Goal: Task Accomplishment & Management: Use online tool/utility

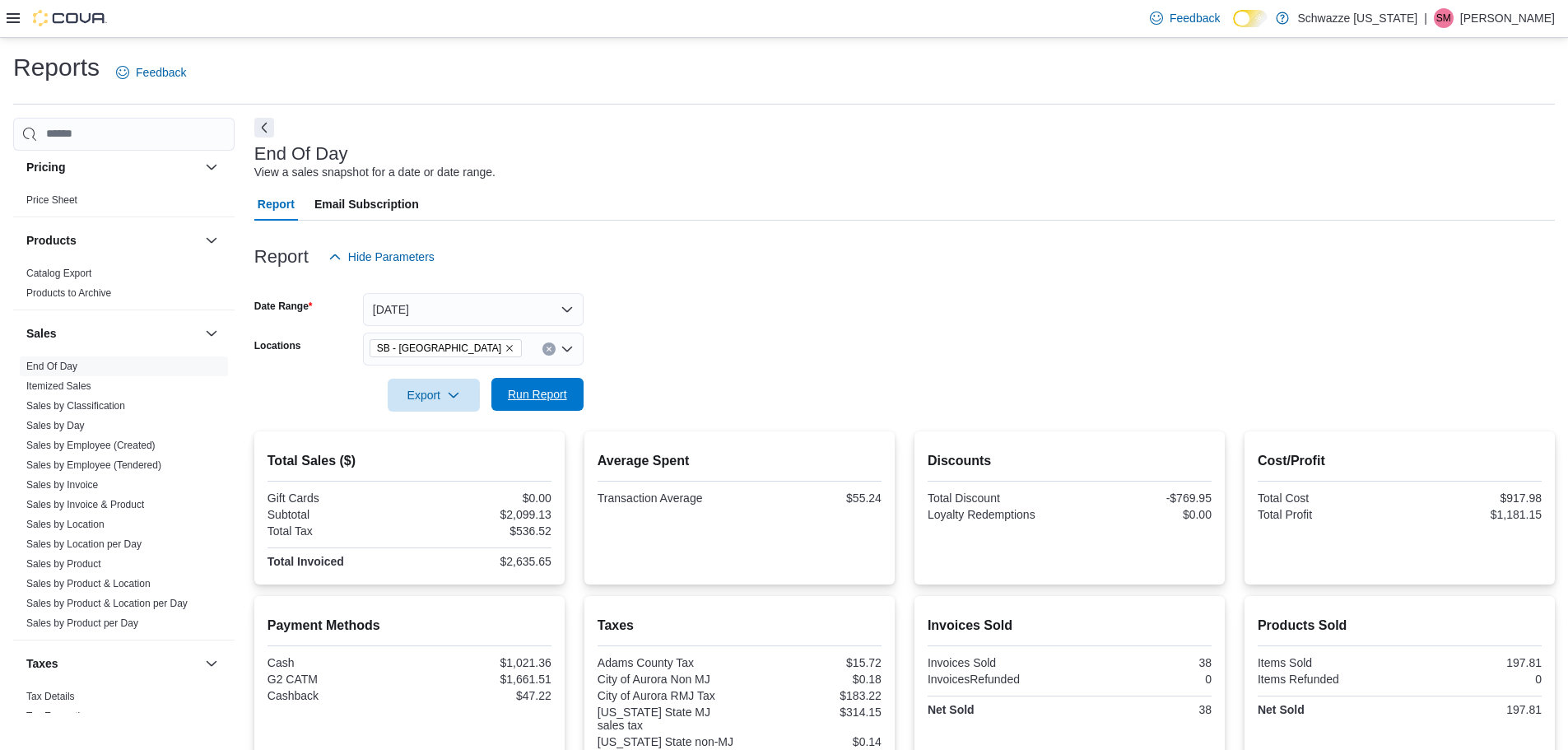
click at [550, 390] on span "Run Report" at bounding box center [538, 394] width 60 height 17
click at [519, 398] on span "Run Report" at bounding box center [538, 394] width 60 height 17
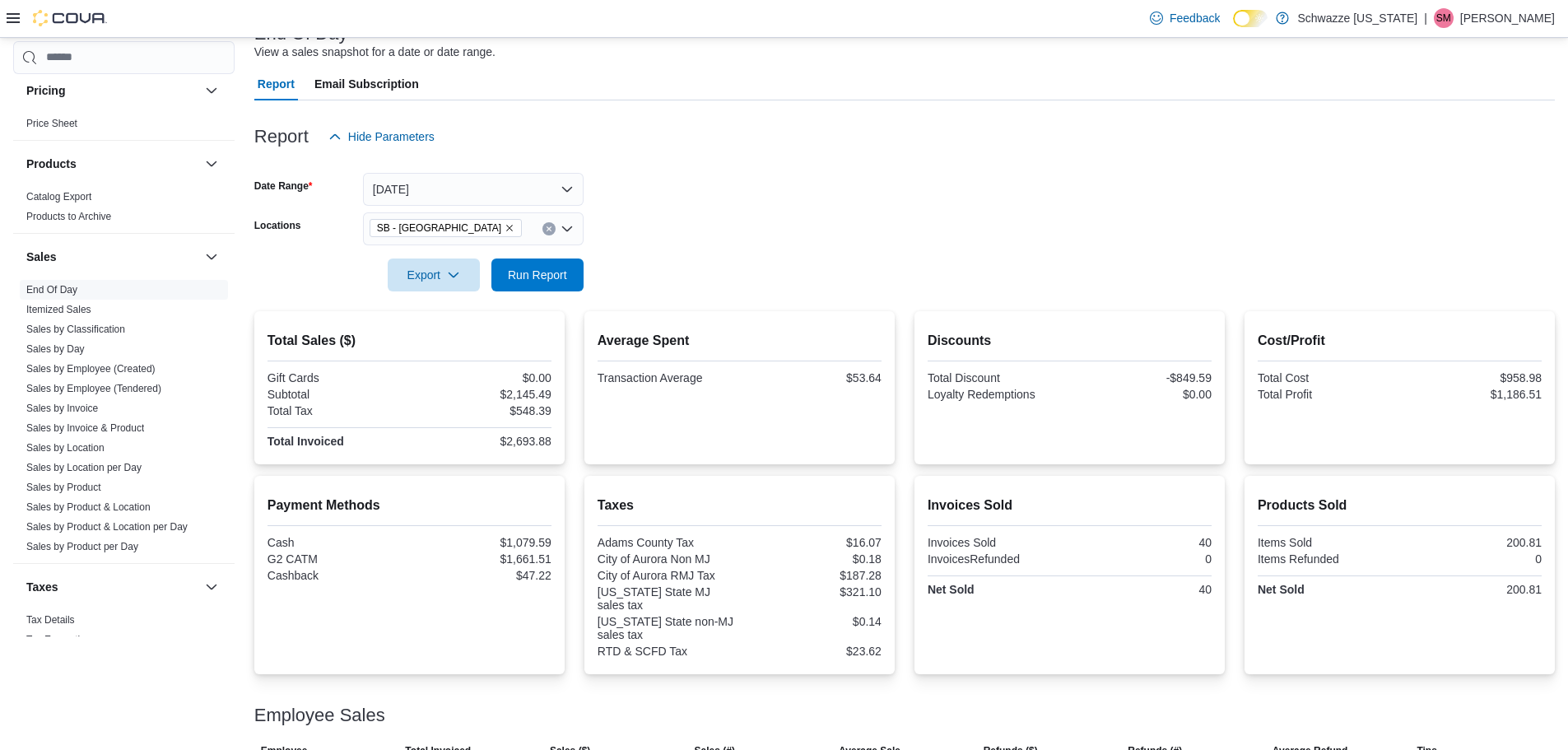
scroll to position [215, 0]
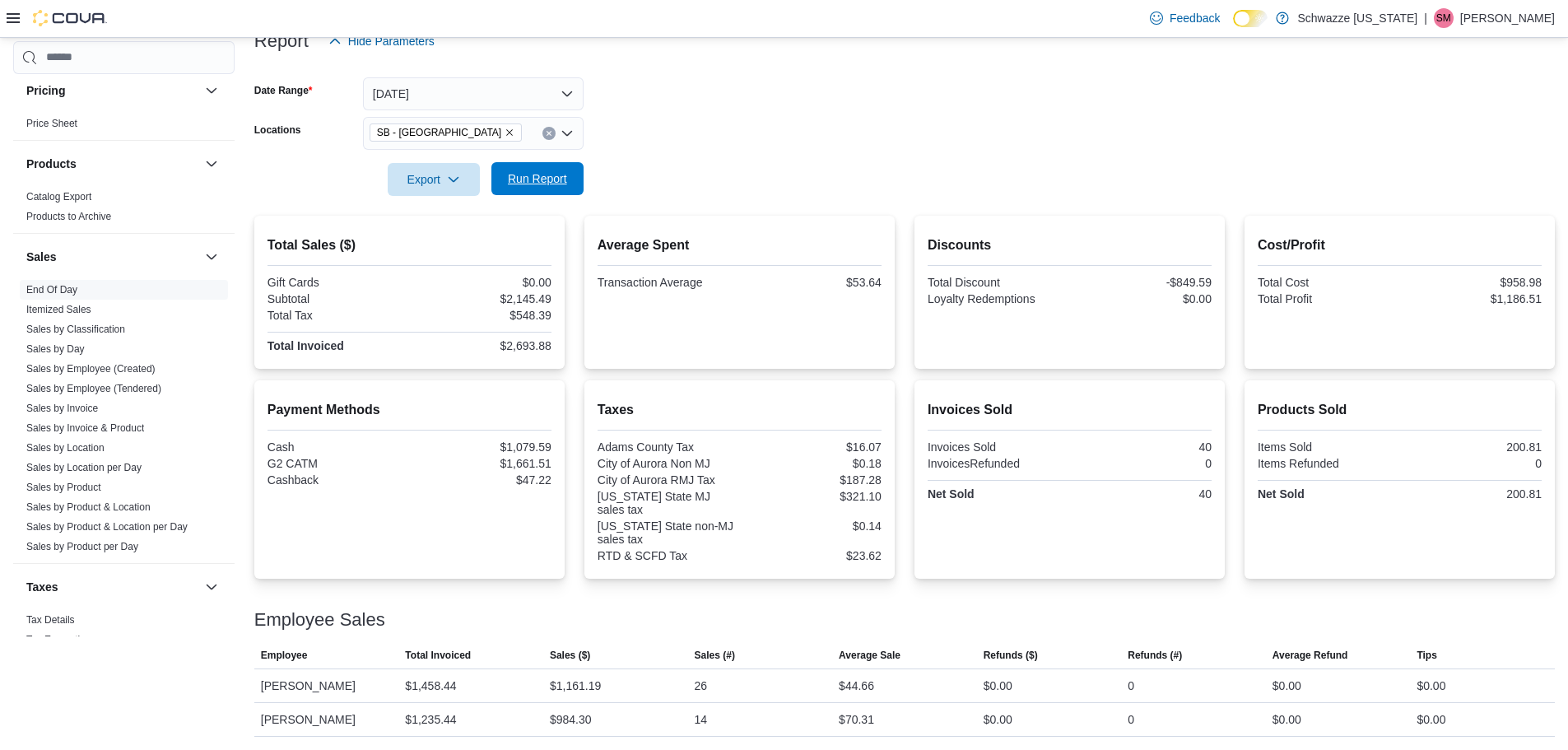
click at [545, 177] on span "Run Report" at bounding box center [538, 179] width 60 height 17
click at [89, 448] on link "Sales by Location" at bounding box center [65, 448] width 78 height 12
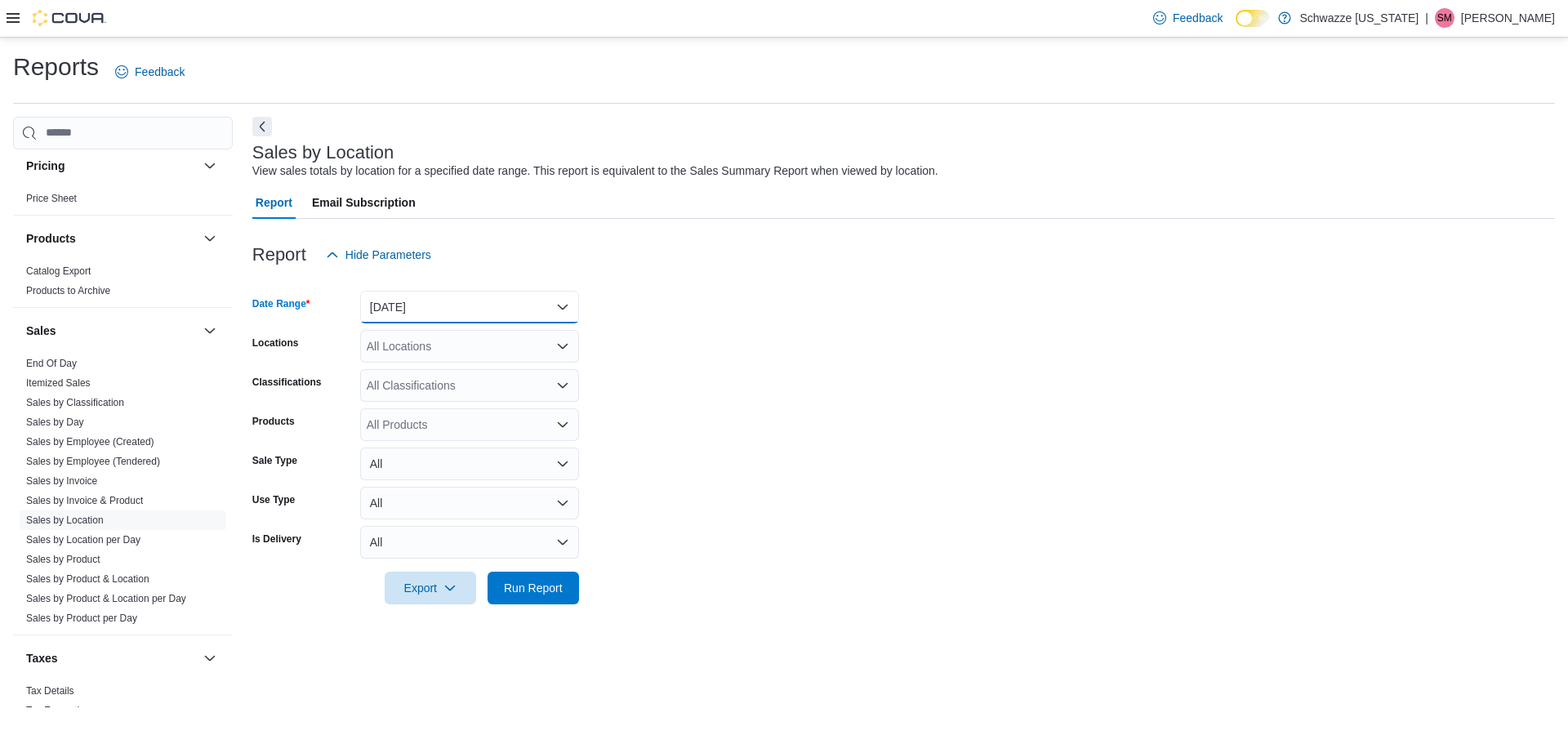
click at [414, 302] on button "[DATE]" at bounding box center [469, 307] width 219 height 33
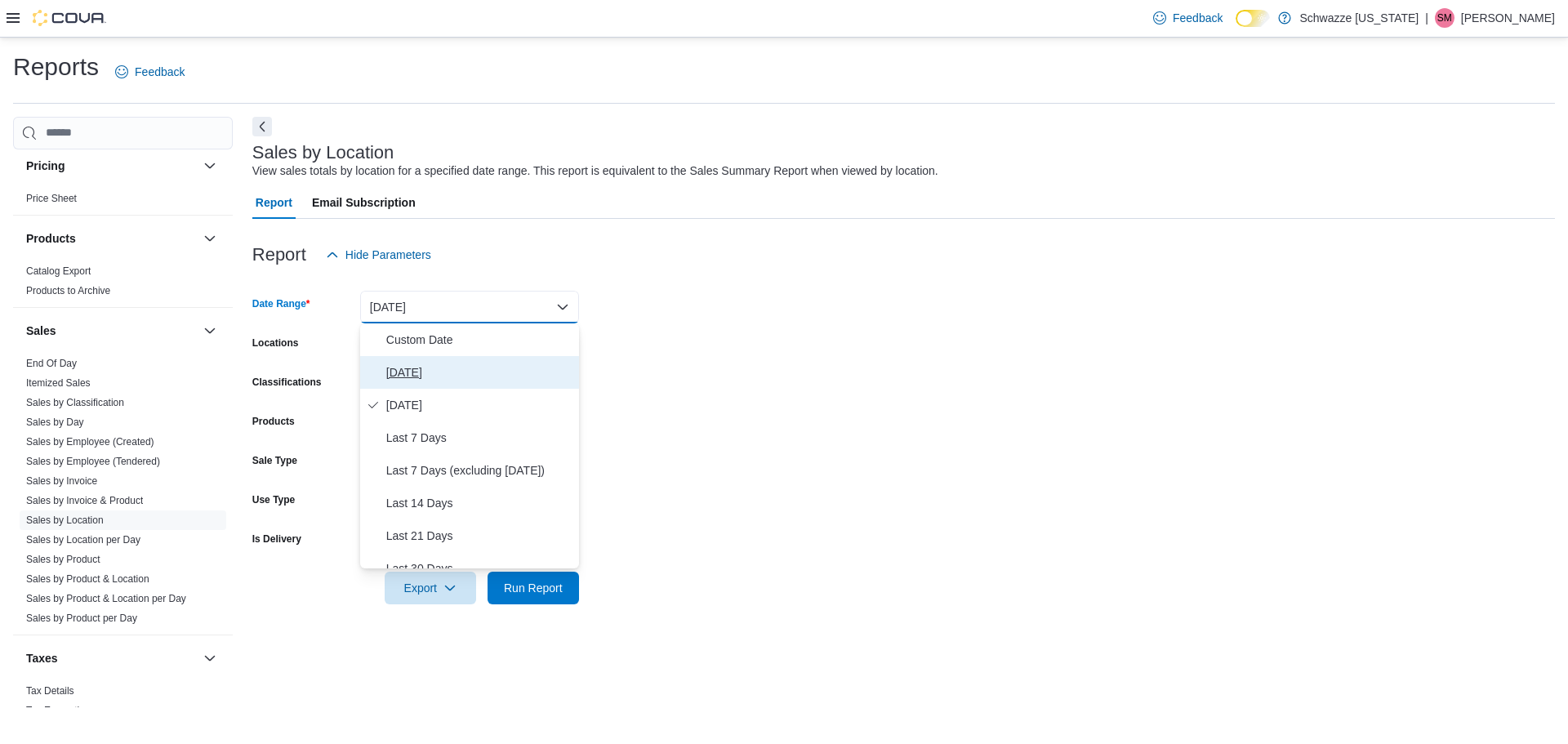
click at [404, 367] on span "[DATE]" at bounding box center [479, 372] width 187 height 20
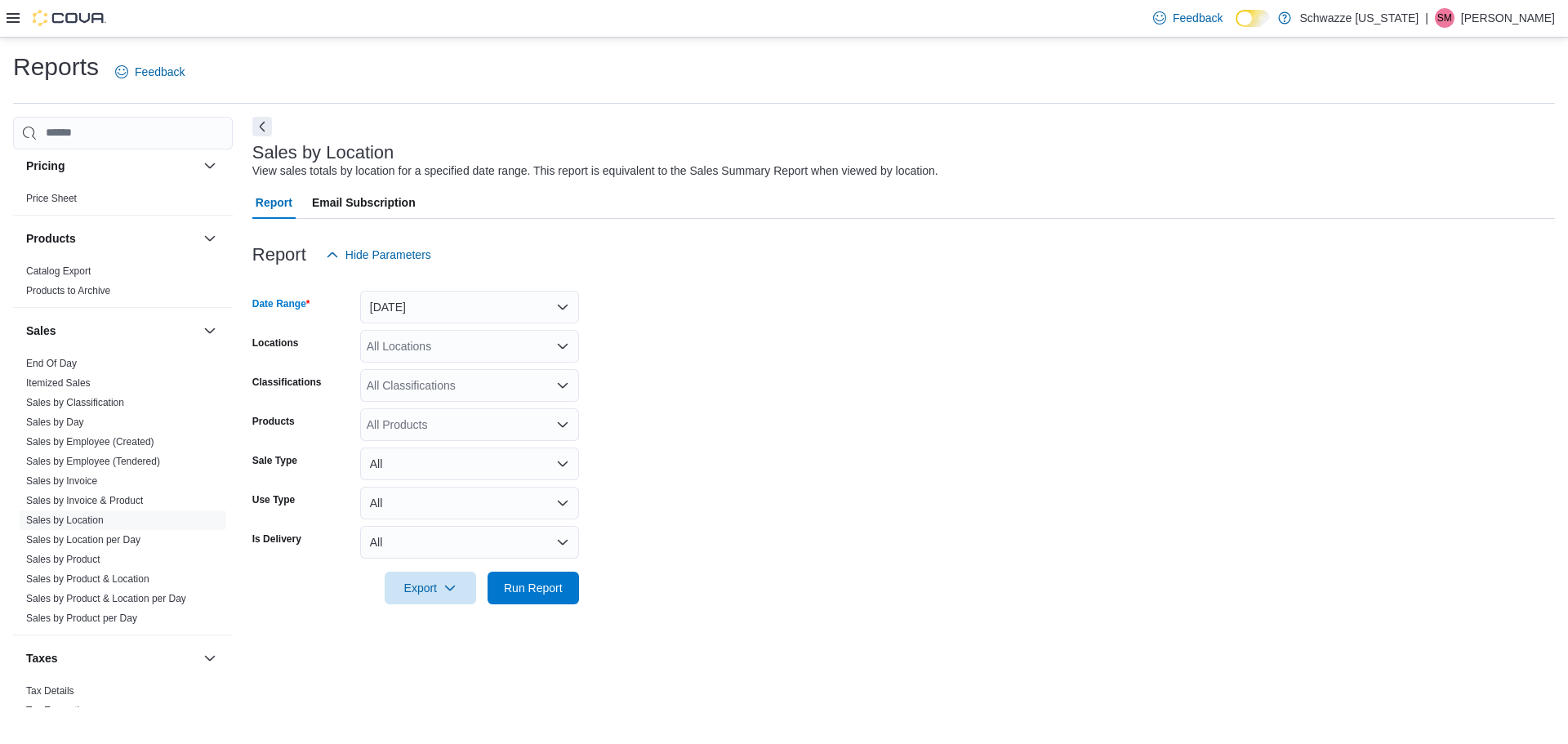
click at [406, 347] on div "All Locations" at bounding box center [469, 346] width 219 height 33
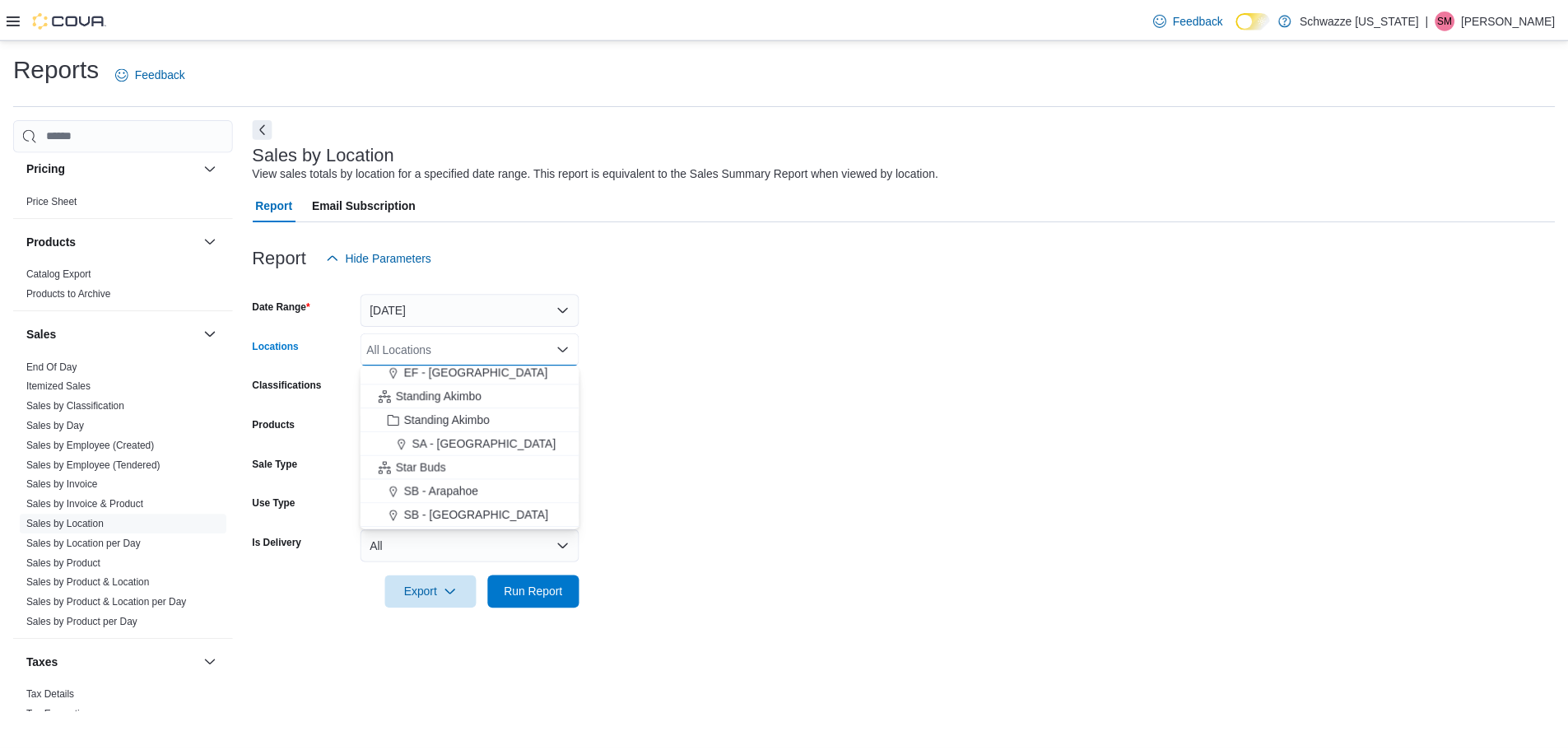
scroll to position [82, 0]
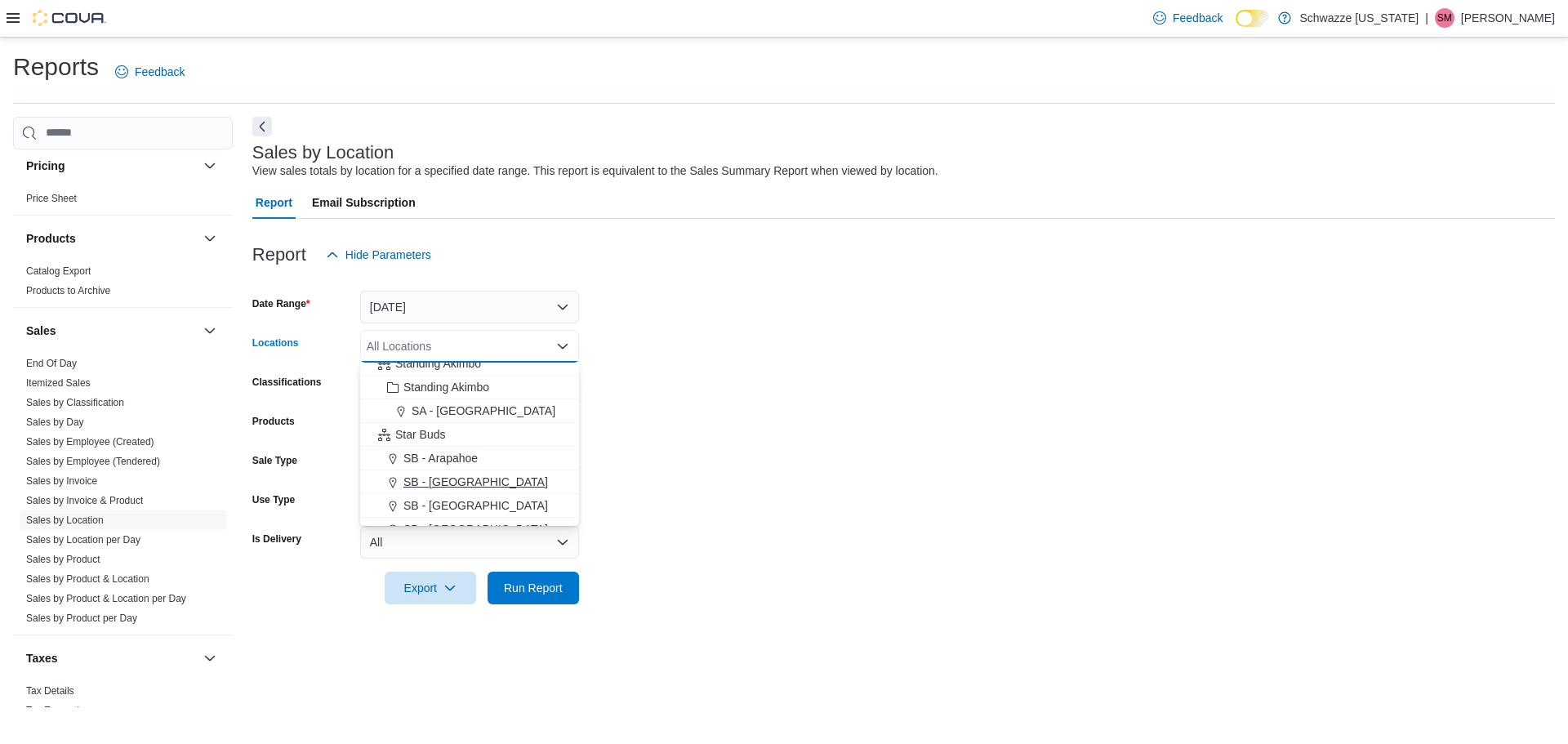
click at [444, 478] on span "SB - [GEOGRAPHIC_DATA]" at bounding box center [476, 482] width 145 height 16
click at [627, 546] on form "Date Range [DATE] Locations SB - [GEOGRAPHIC_DATA] Combo box. Selected. SB - [G…" at bounding box center [903, 437] width 1303 height 333
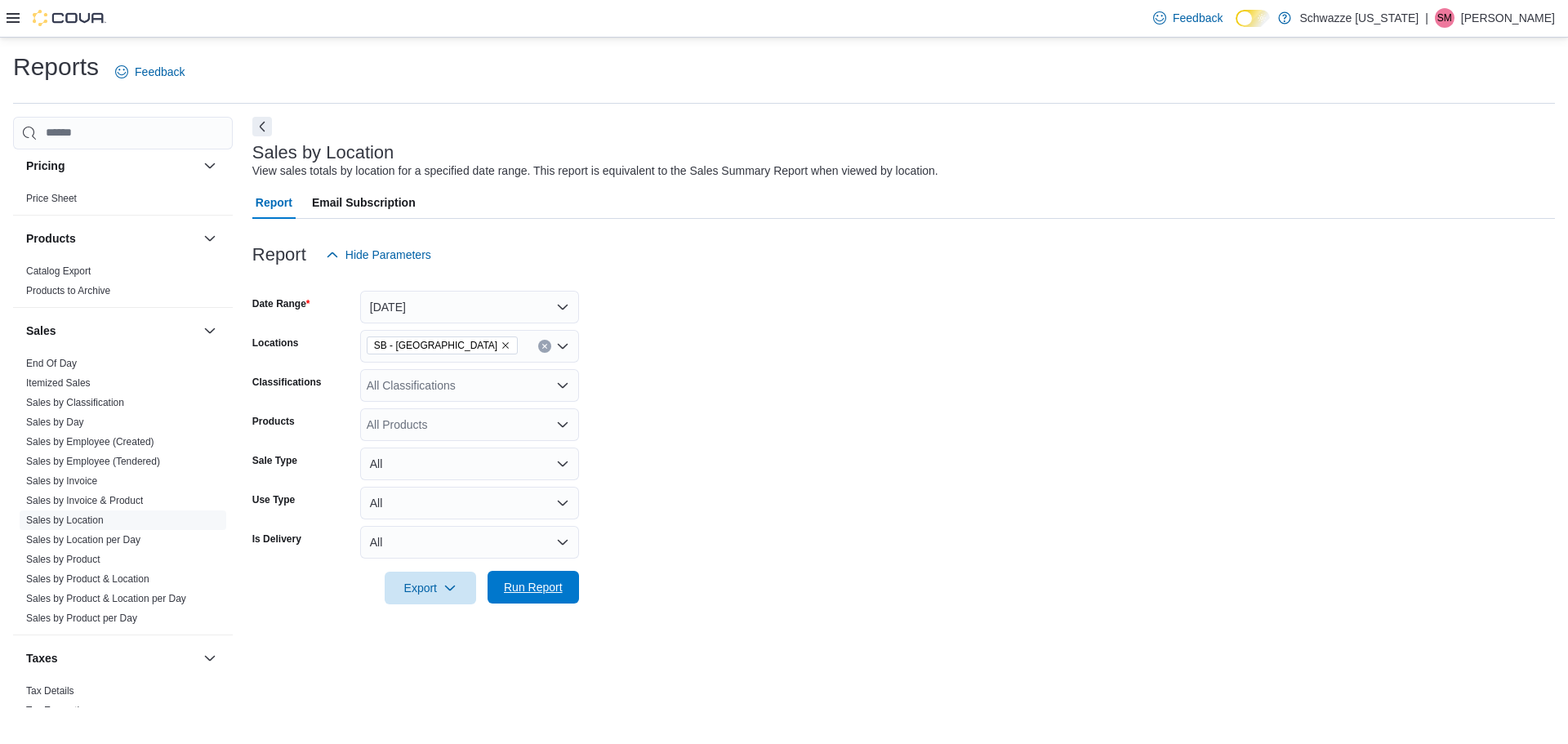
click at [563, 584] on span "Run Report" at bounding box center [533, 588] width 71 height 33
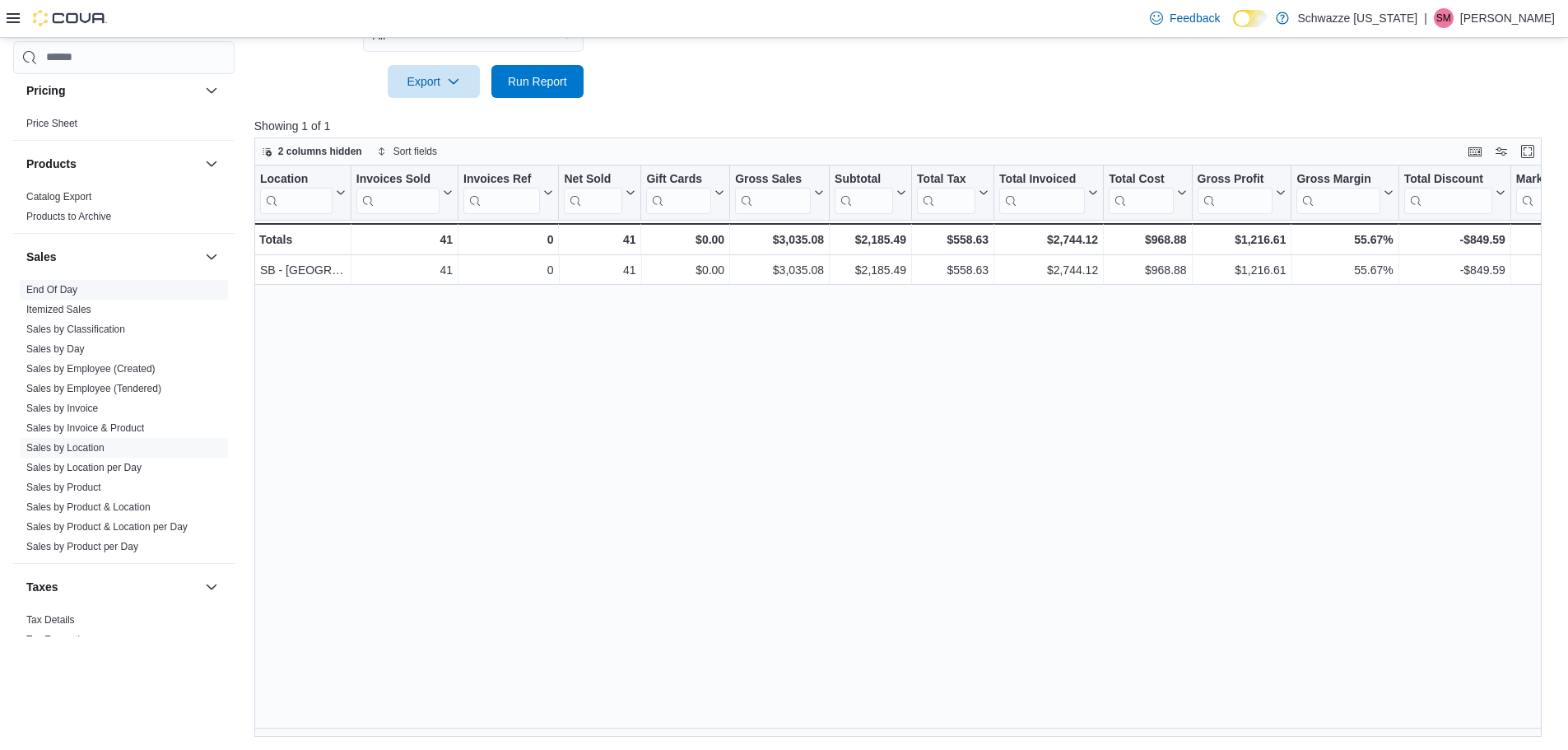
click at [46, 296] on span "End Of Day" at bounding box center [52, 290] width 51 height 13
click at [43, 290] on link "End Of Day" at bounding box center [52, 290] width 51 height 12
